Goal: Information Seeking & Learning: Check status

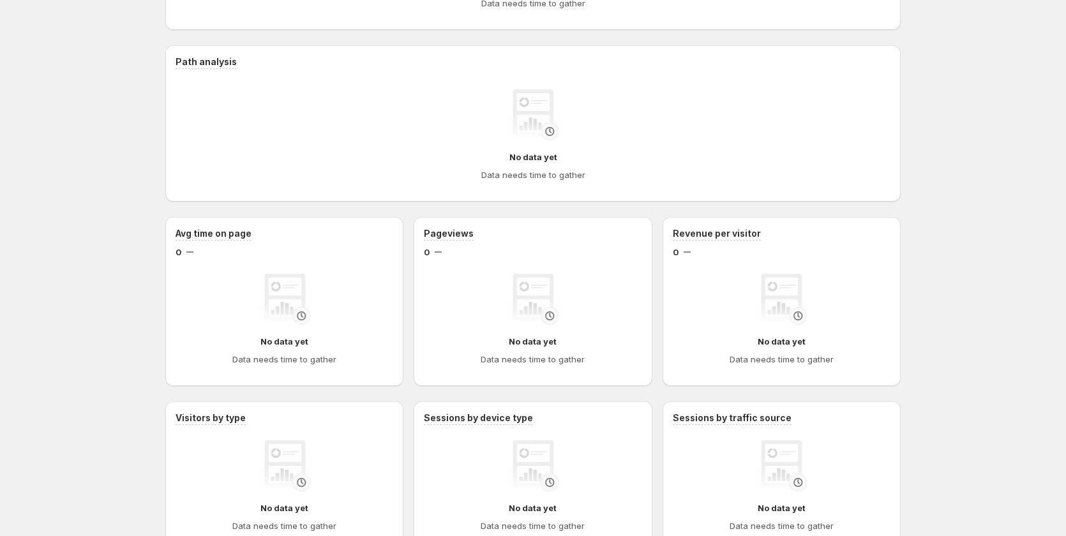
scroll to position [58, 0]
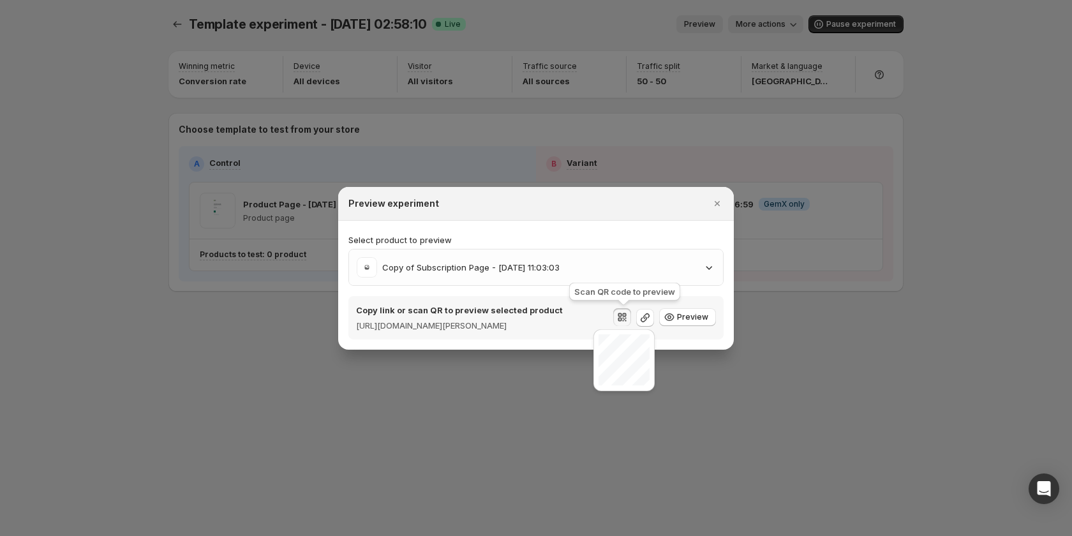
click at [161, 342] on div at bounding box center [536, 268] width 1072 height 536
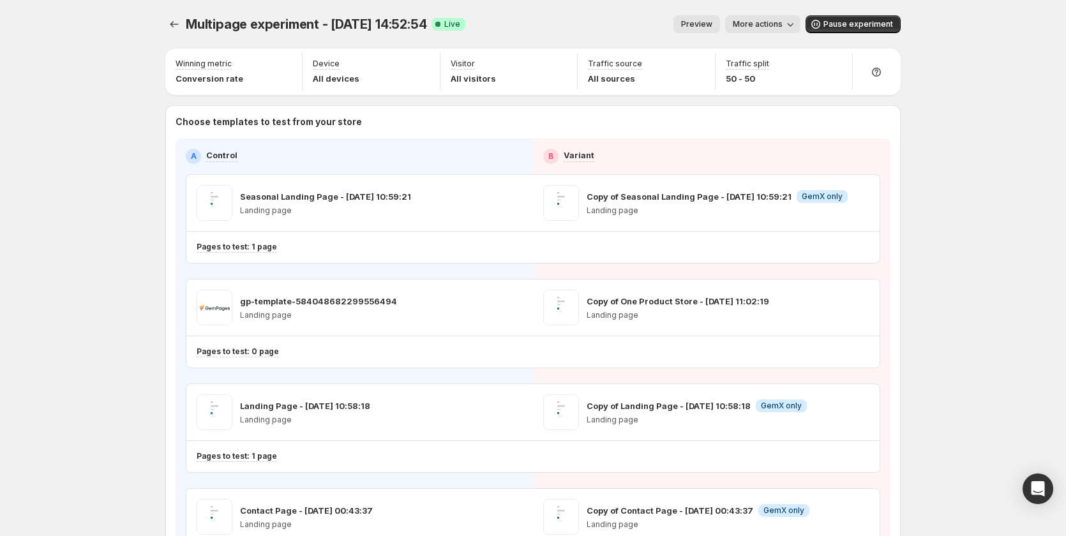
click at [751, 28] on span "More actions" at bounding box center [758, 24] width 50 height 10
click at [770, 50] on span "View analytic" at bounding box center [785, 51] width 54 height 10
